Goal: Obtain resource: Obtain resource

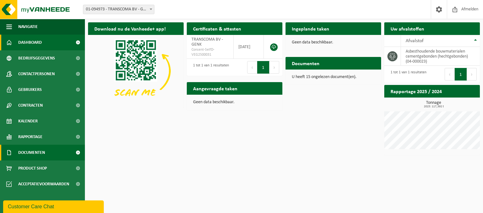
click at [40, 154] on span "Documenten" at bounding box center [31, 153] width 27 height 16
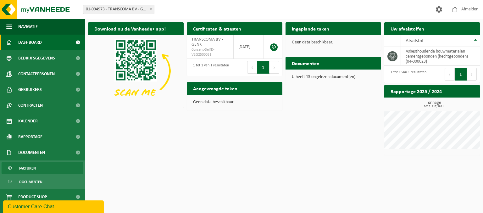
click at [32, 168] on span "Facturen" at bounding box center [27, 168] width 17 height 12
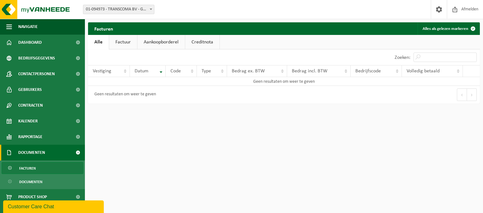
click at [123, 42] on link "Factuur" at bounding box center [123, 42] width 28 height 14
click at [97, 41] on link "Alle" at bounding box center [98, 42] width 20 height 14
click at [468, 12] on span "Afmelden" at bounding box center [470, 9] width 20 height 19
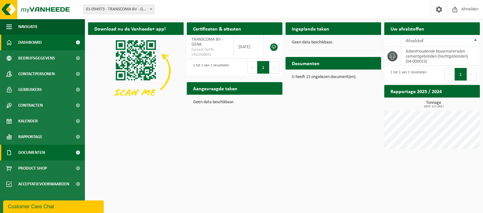
click at [35, 152] on span "Documenten" at bounding box center [31, 153] width 27 height 16
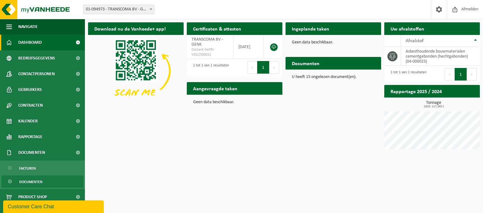
click at [37, 183] on span "Documenten" at bounding box center [30, 182] width 23 height 12
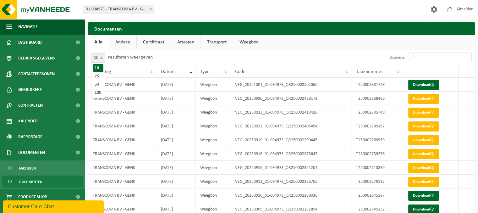
click at [102, 58] on b at bounding box center [101, 58] width 3 height 2
select select "100"
click at [434, 84] on span at bounding box center [433, 85] width 4 height 4
